Goal: Transaction & Acquisition: Book appointment/travel/reservation

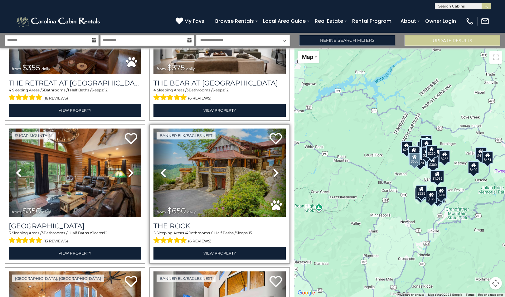
scroll to position [1089, 0]
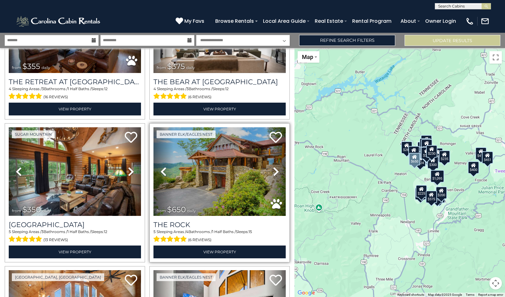
click at [219, 156] on img at bounding box center [219, 171] width 132 height 89
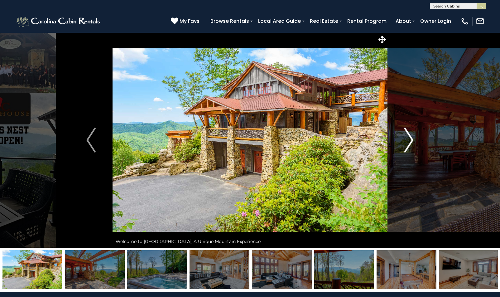
click at [411, 137] on img "Next" at bounding box center [408, 140] width 9 height 25
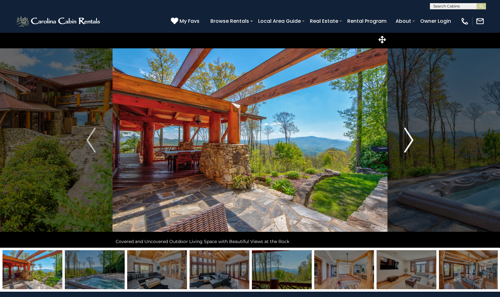
click at [410, 139] on img "Next" at bounding box center [408, 140] width 9 height 25
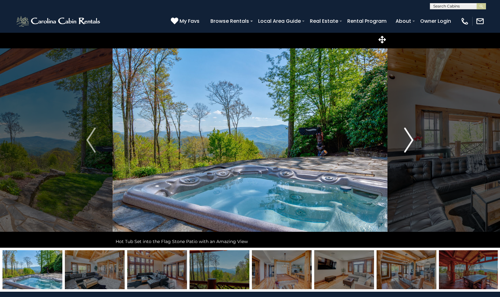
click at [410, 139] on img "Next" at bounding box center [408, 140] width 9 height 25
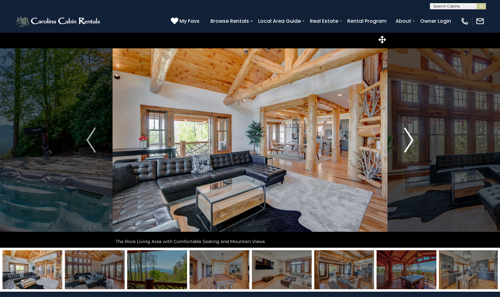
click at [410, 139] on img "Next" at bounding box center [408, 140] width 9 height 25
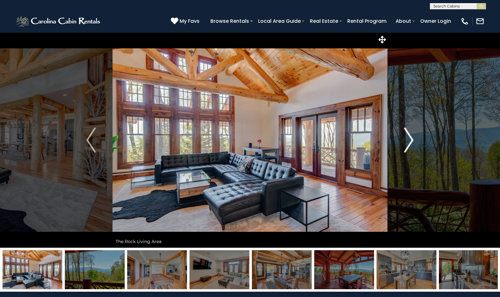
click at [411, 139] on img "Next" at bounding box center [408, 140] width 9 height 25
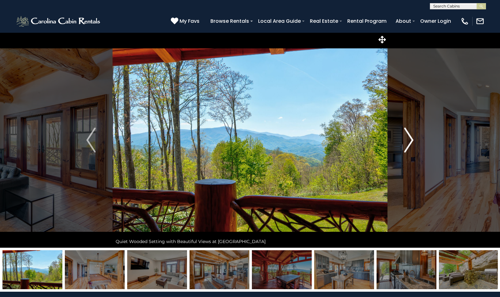
click at [411, 139] on img "Next" at bounding box center [408, 140] width 9 height 25
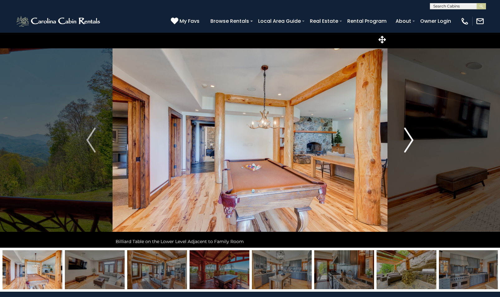
click at [410, 139] on img "Next" at bounding box center [408, 140] width 9 height 25
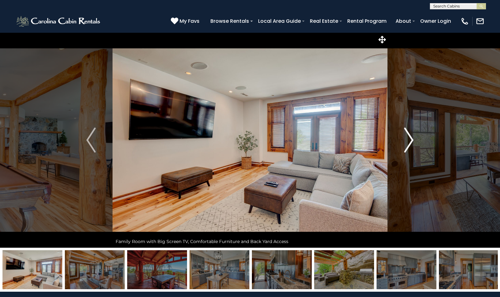
click at [410, 139] on img "Next" at bounding box center [408, 140] width 9 height 25
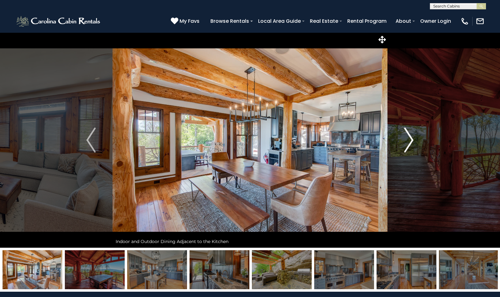
click at [411, 140] on img "Next" at bounding box center [408, 140] width 9 height 25
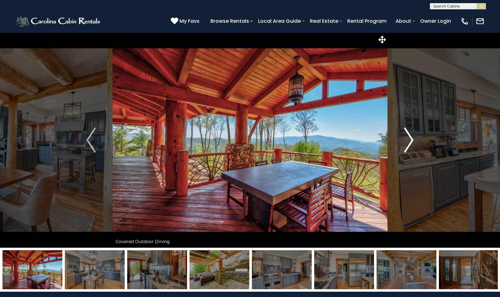
click at [411, 140] on img "Next" at bounding box center [408, 140] width 9 height 25
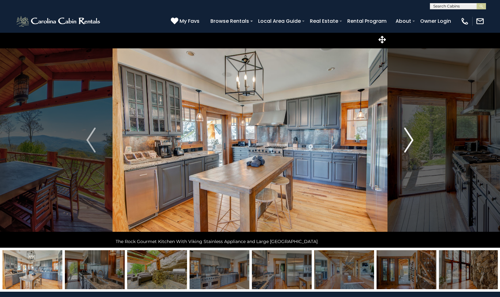
click at [410, 139] on img "Next" at bounding box center [408, 140] width 9 height 25
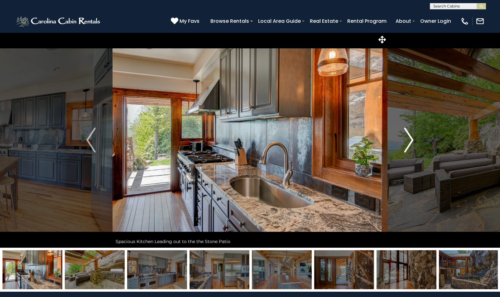
click at [410, 139] on img "Next" at bounding box center [408, 140] width 9 height 25
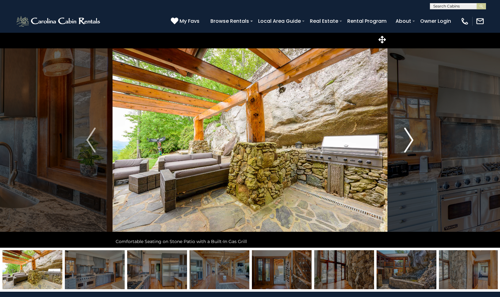
click at [409, 138] on img "Next" at bounding box center [408, 140] width 9 height 25
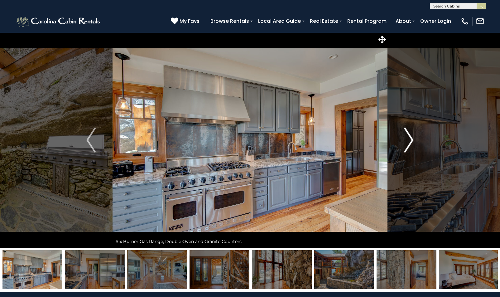
click at [410, 138] on img "Next" at bounding box center [408, 140] width 9 height 25
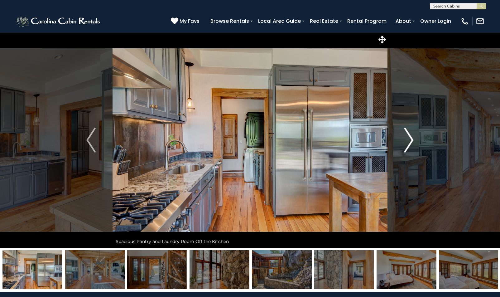
click at [410, 138] on img "Next" at bounding box center [408, 140] width 9 height 25
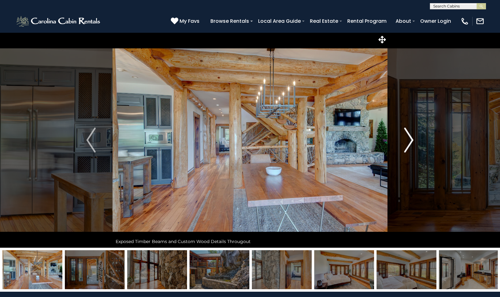
click at [410, 138] on img "Next" at bounding box center [408, 140] width 9 height 25
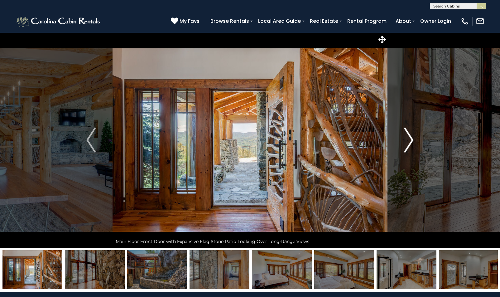
click at [410, 138] on img "Next" at bounding box center [408, 140] width 9 height 25
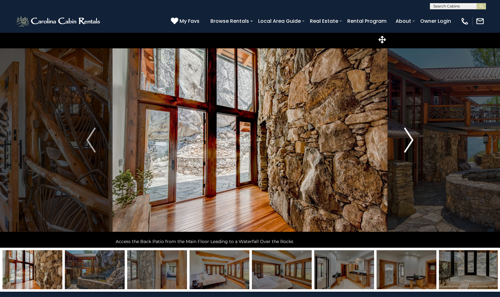
click at [410, 138] on img "Next" at bounding box center [408, 140] width 9 height 25
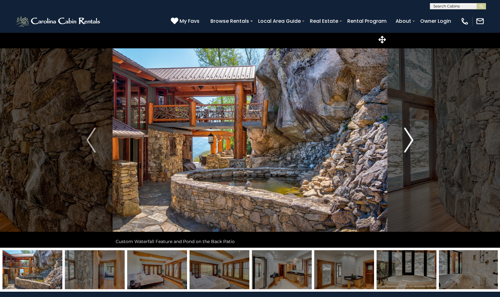
click at [410, 138] on img "Next" at bounding box center [408, 140] width 9 height 25
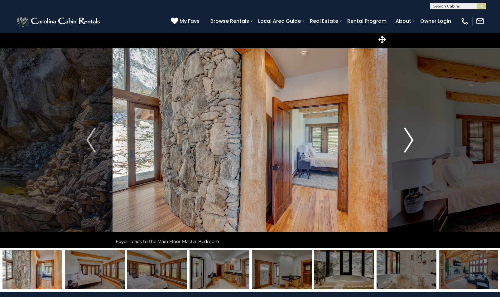
click at [410, 138] on img "Next" at bounding box center [408, 140] width 9 height 25
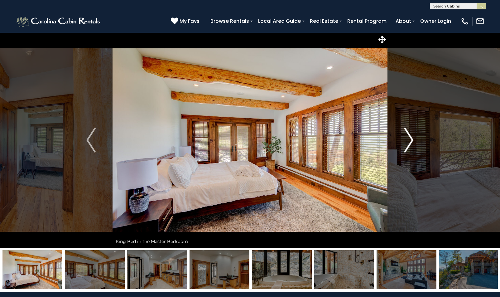
click at [410, 138] on img "Next" at bounding box center [408, 140] width 9 height 25
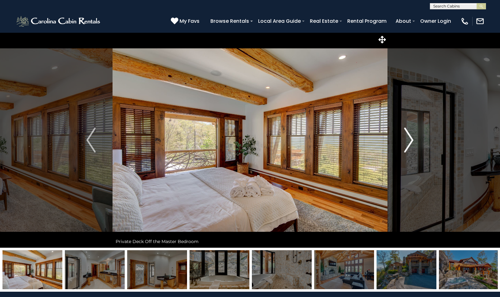
click at [410, 138] on img "Next" at bounding box center [408, 140] width 9 height 25
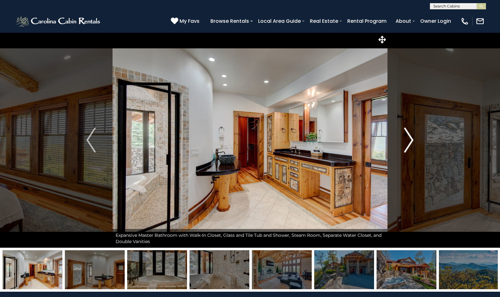
click at [410, 139] on img "Next" at bounding box center [408, 140] width 9 height 25
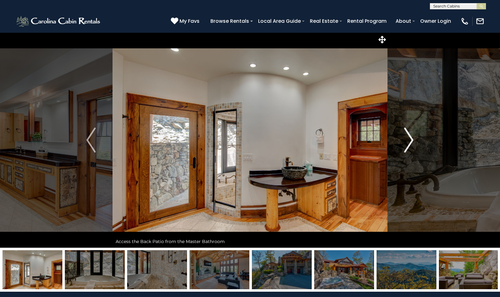
click at [410, 139] on img "Next" at bounding box center [408, 140] width 9 height 25
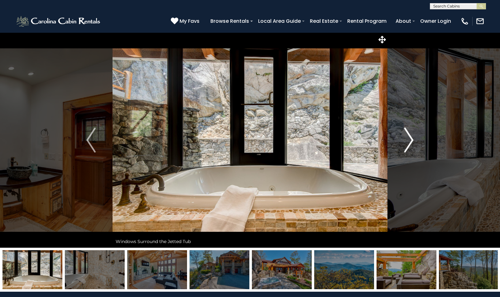
click at [410, 139] on img "Next" at bounding box center [408, 140] width 9 height 25
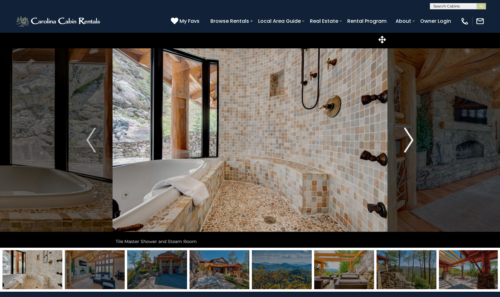
click at [410, 139] on img "Next" at bounding box center [408, 140] width 9 height 25
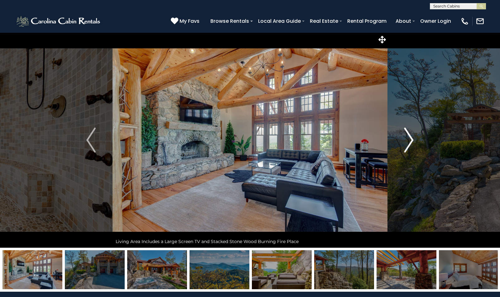
click at [410, 139] on img "Next" at bounding box center [408, 140] width 9 height 25
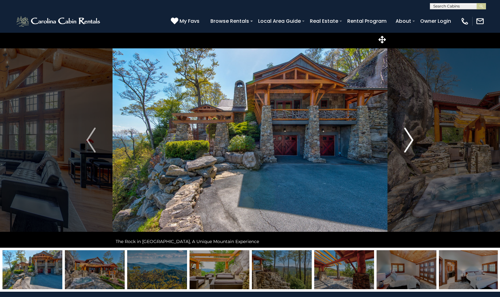
click at [410, 139] on img "Next" at bounding box center [408, 140] width 9 height 25
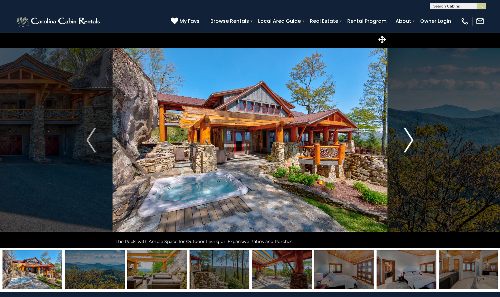
click at [410, 139] on img "Next" at bounding box center [408, 140] width 9 height 25
